Goal: Register for event/course

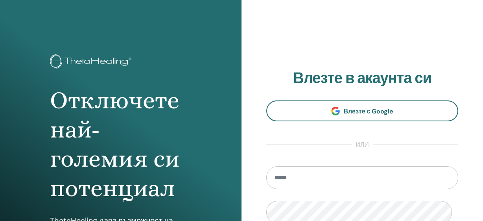
scroll to position [1, 0]
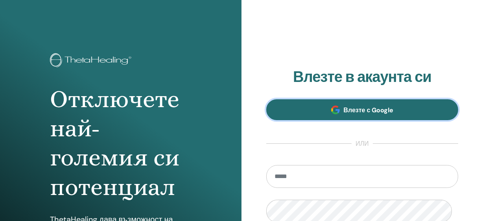
click at [378, 114] on span "Влезте с Google" at bounding box center [369, 110] width 50 height 8
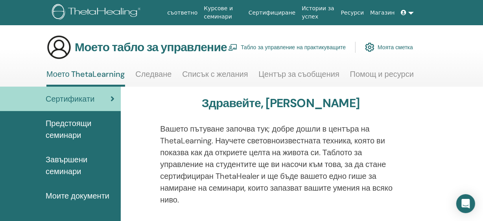
click at [64, 140] on font "Предстоящи семинари" at bounding box center [69, 129] width 46 height 22
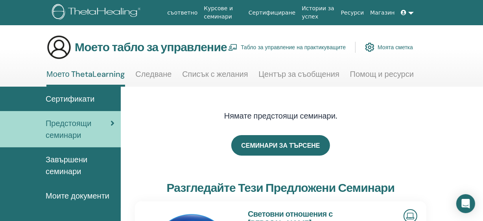
scroll to position [35, 0]
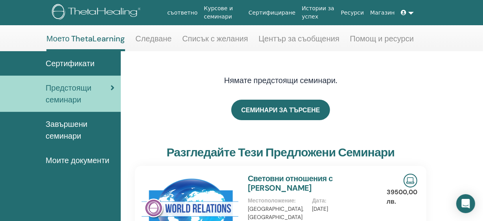
click at [202, 44] on font "Списък с желания" at bounding box center [215, 38] width 66 height 10
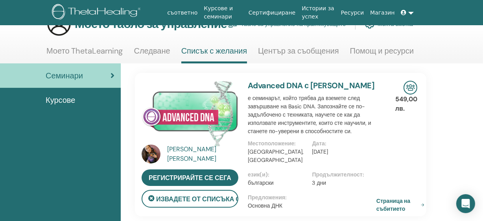
scroll to position [35, 0]
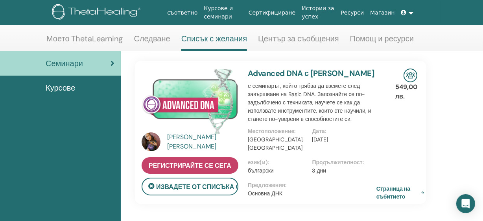
click at [197, 170] on font "Регистрирайте се сега" at bounding box center [190, 165] width 83 height 8
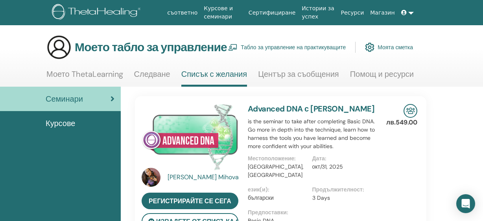
scroll to position [35, 0]
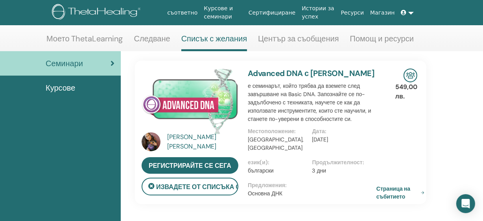
click at [323, 78] on font "Advanced DNA с Олга Михова" at bounding box center [311, 73] width 127 height 10
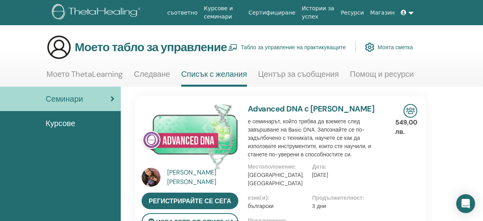
click at [311, 114] on font "Advanced DNA с Олга Михова" at bounding box center [311, 108] width 127 height 10
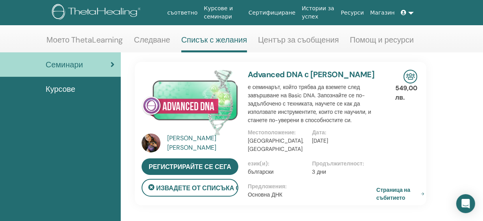
scroll to position [35, 0]
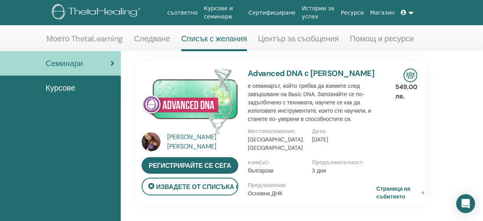
click at [275, 122] on font "е семинарът, който трябва да вземете след завършване на Basic DNA. Запознайте с…" at bounding box center [310, 102] width 124 height 40
click at [160, 113] on img at bounding box center [190, 101] width 97 height 66
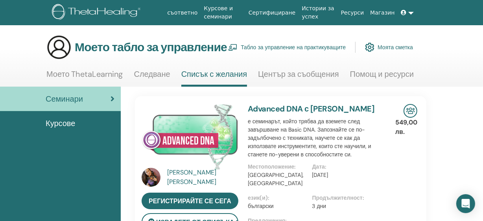
click at [190, 140] on img at bounding box center [190, 137] width 97 height 66
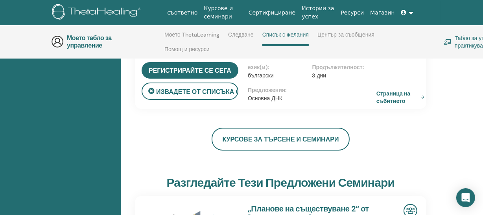
scroll to position [176, 0]
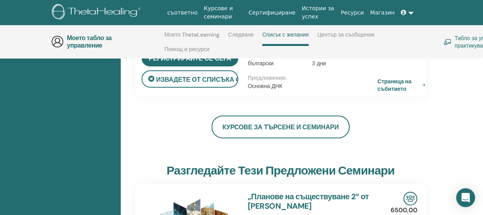
click at [396, 90] on font "Страница на събитието" at bounding box center [395, 85] width 34 height 15
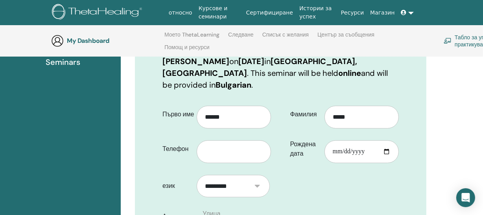
scroll to position [174, 0]
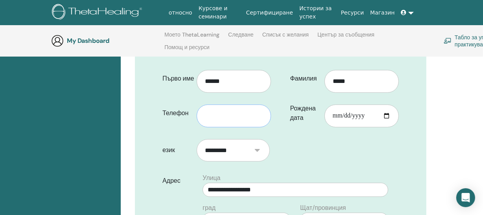
click at [227, 112] on input "text" at bounding box center [234, 116] width 74 height 23
type input "*"
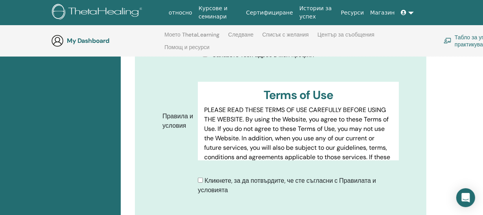
scroll to position [425, 0]
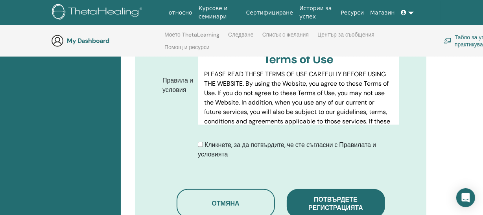
type input "**********"
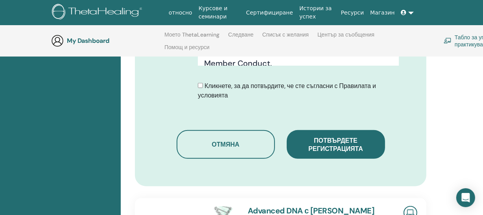
scroll to position [496, 0]
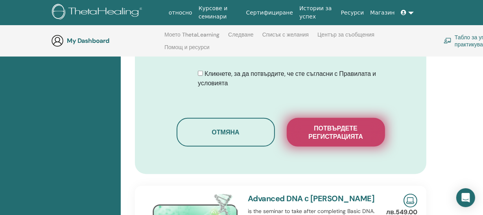
click at [322, 141] on span "Потвърдете регистрацията" at bounding box center [336, 132] width 79 height 17
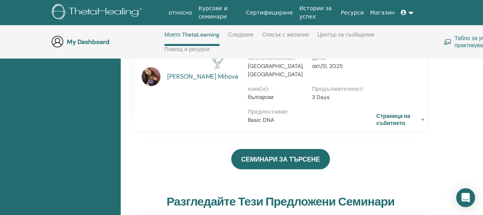
scroll to position [69, 0]
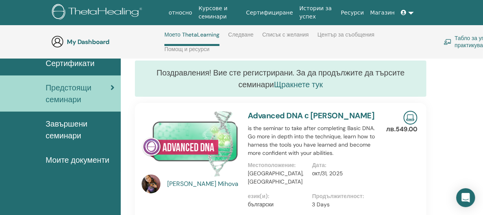
click at [323, 87] on link "Щракнете тук" at bounding box center [298, 84] width 49 height 10
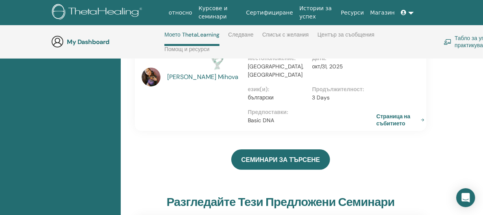
scroll to position [176, 0]
click at [390, 116] on link "Страница на събитието" at bounding box center [403, 120] width 51 height 14
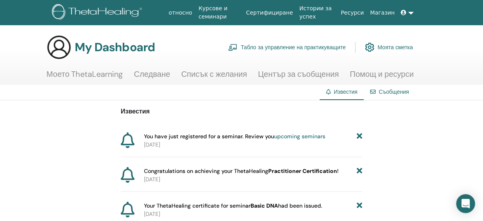
scroll to position [35, 0]
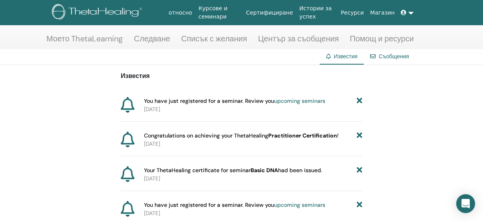
click at [295, 104] on link "upcoming seminars" at bounding box center [299, 100] width 51 height 7
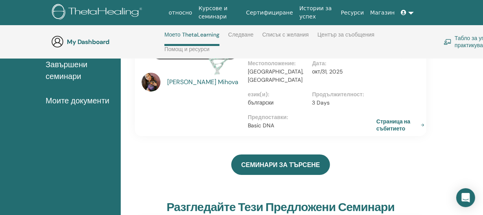
scroll to position [69, 0]
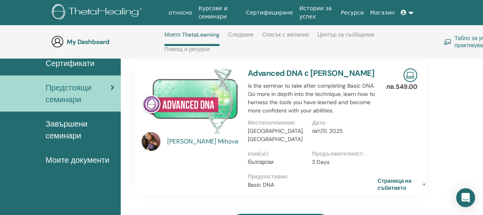
click at [392, 177] on link "Страница на събитието" at bounding box center [403, 184] width 51 height 14
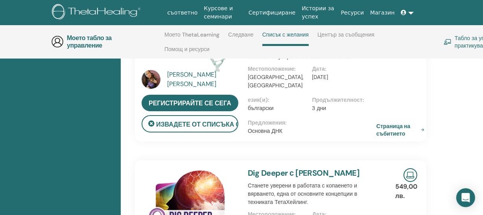
scroll to position [140, 0]
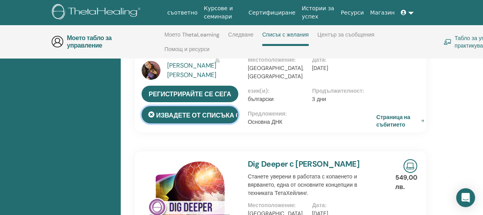
click at [187, 120] on font "Извадете от списъка с желания" at bounding box center [215, 115] width 118 height 8
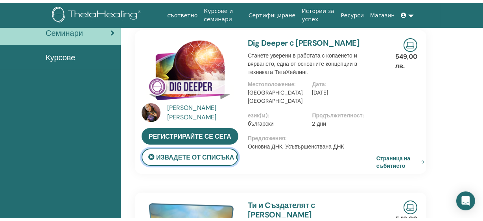
scroll to position [0, 0]
